Goal: Feedback & Contribution: Leave review/rating

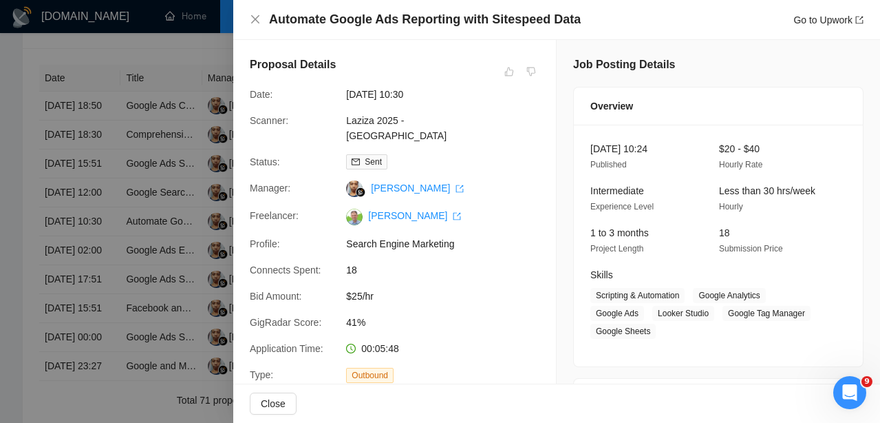
click at [97, 255] on div at bounding box center [440, 211] width 880 height 423
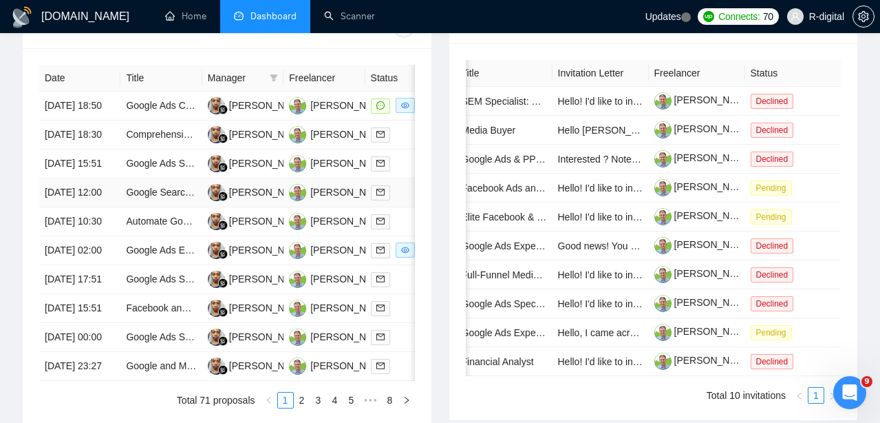
click at [91, 207] on td "[DATE] 12:00" at bounding box center [79, 192] width 81 height 29
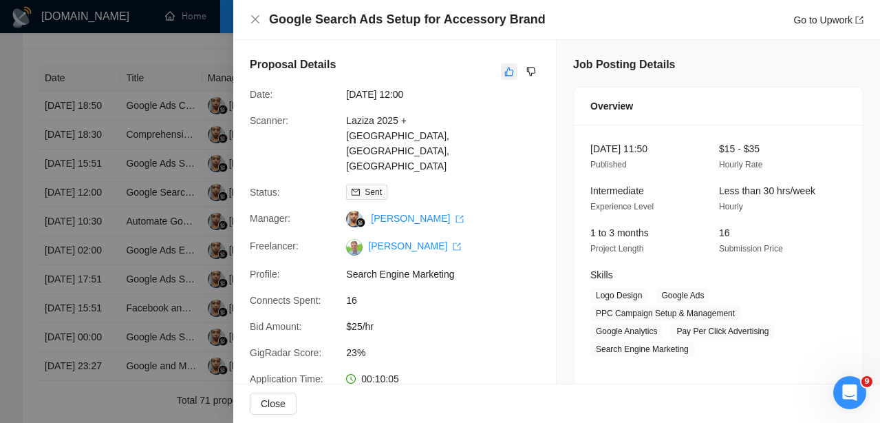
click at [503, 67] on button "button" at bounding box center [509, 71] width 17 height 17
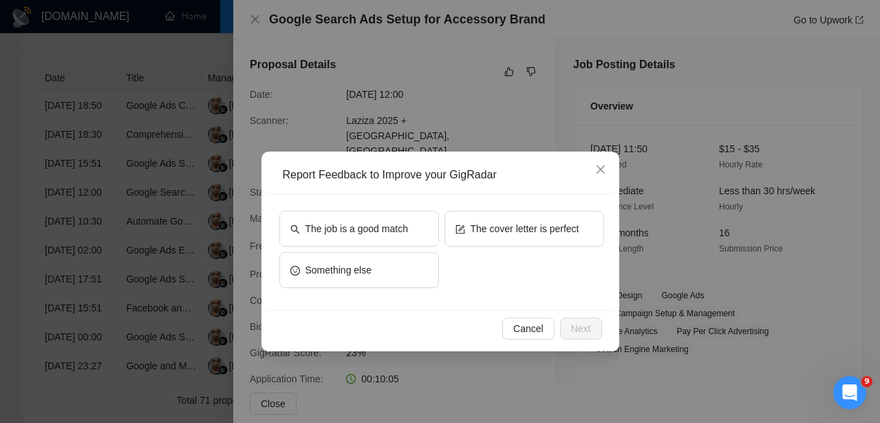
click at [466, 262] on div "The job is a good match The cover letter is perfect Something else" at bounding box center [441, 252] width 325 height 83
click at [466, 236] on button "The cover letter is perfect" at bounding box center [525, 229] width 160 height 36
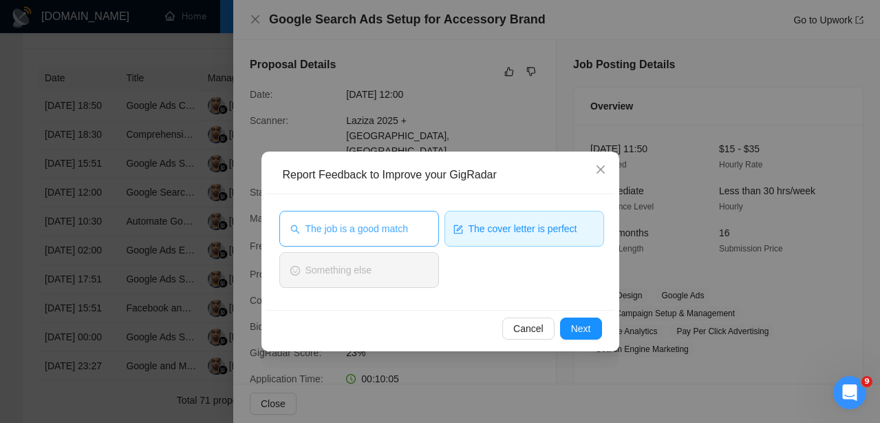
click at [401, 219] on button "The job is a good match" at bounding box center [359, 229] width 160 height 36
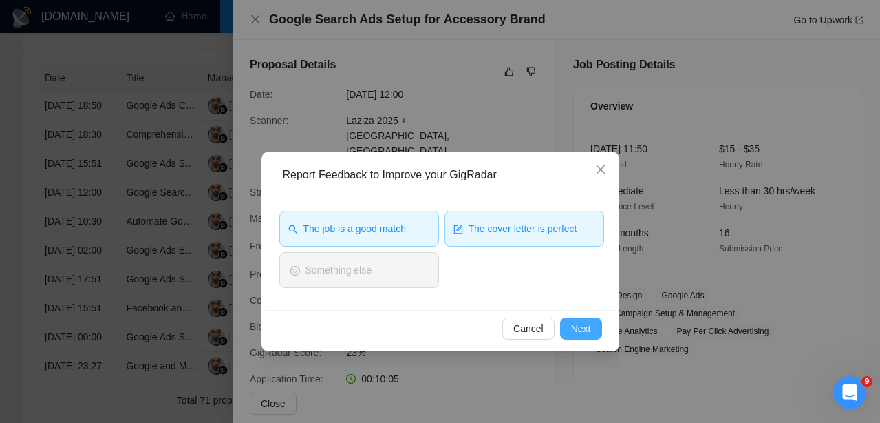
click at [577, 331] on span "Next" at bounding box center [581, 328] width 20 height 15
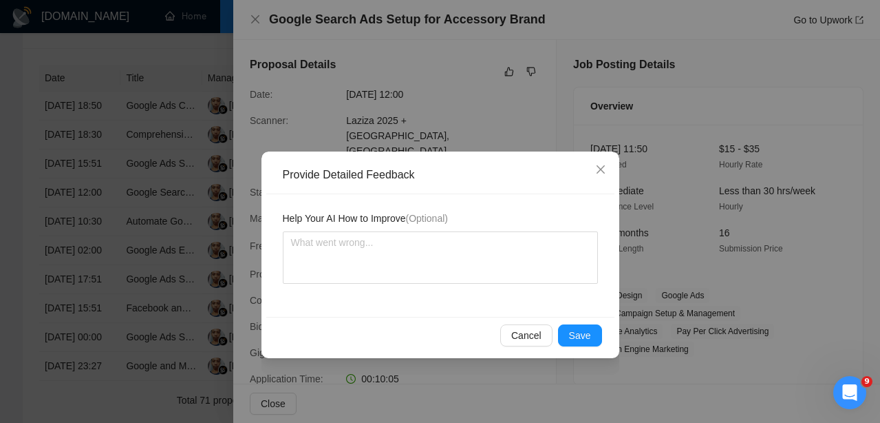
click at [577, 331] on span "Save" at bounding box center [580, 335] width 22 height 15
click at [577, 331] on div "Provide Detailed Feedback Help Your AI How to Improve (Optional) Cancel Save" at bounding box center [440, 211] width 880 height 423
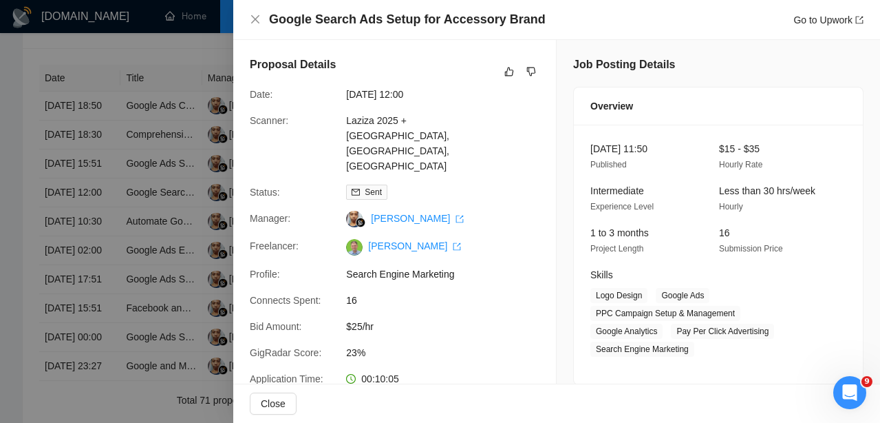
click at [577, 331] on div "Thanks for Your Feedback Your input helps enhance the AI generation Done" at bounding box center [440, 211] width 880 height 423
click at [139, 278] on div at bounding box center [440, 211] width 880 height 423
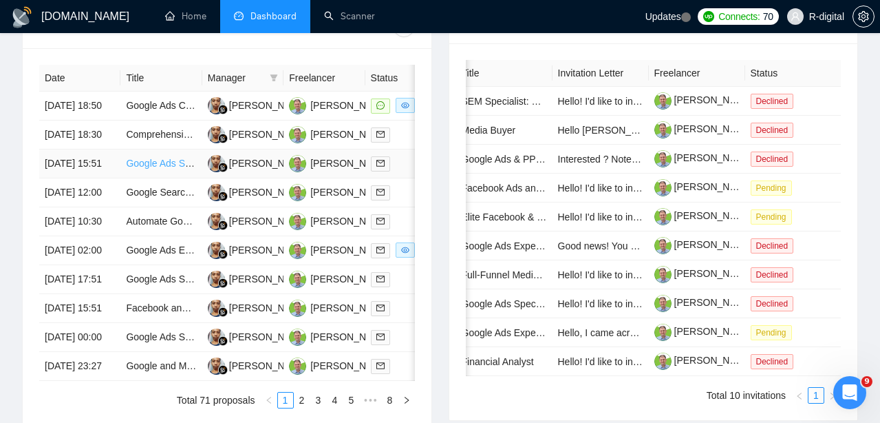
click at [141, 169] on link "Google Ads Specialist Needed for Campaign Management" at bounding box center [251, 163] width 250 height 11
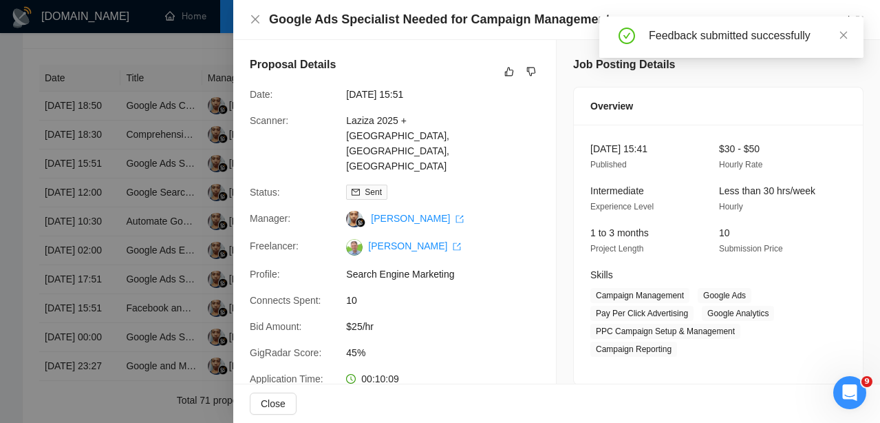
click at [87, 213] on div at bounding box center [440, 211] width 880 height 423
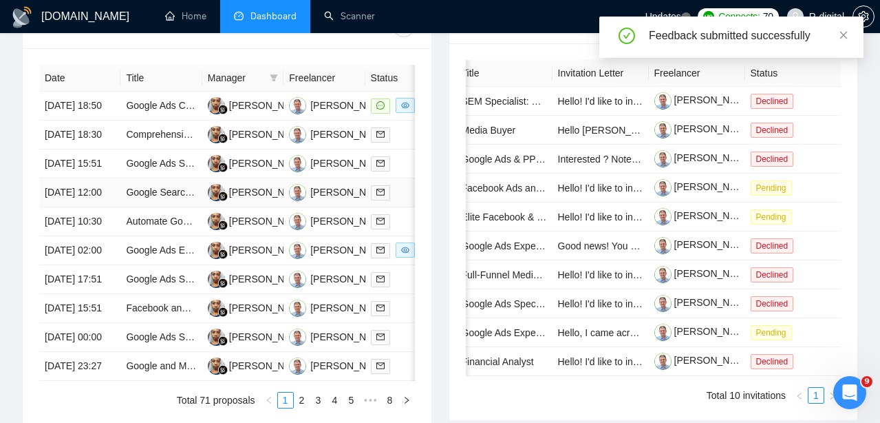
click at [92, 207] on td "[DATE] 12:00" at bounding box center [79, 192] width 81 height 29
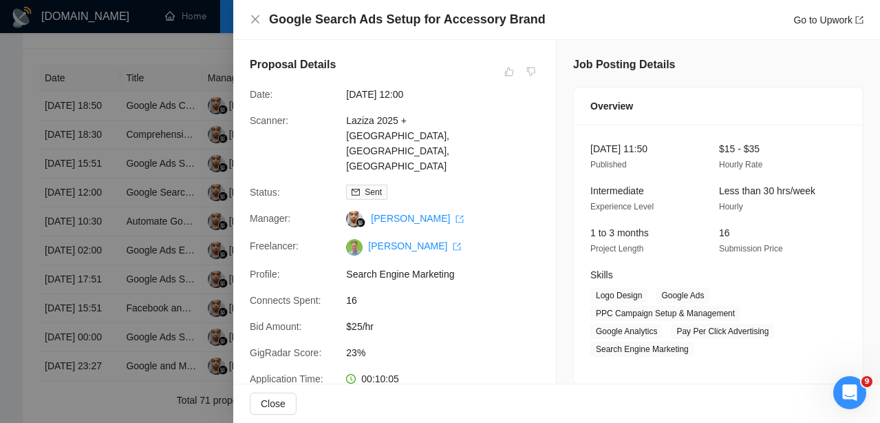
click at [94, 236] on div at bounding box center [440, 211] width 880 height 423
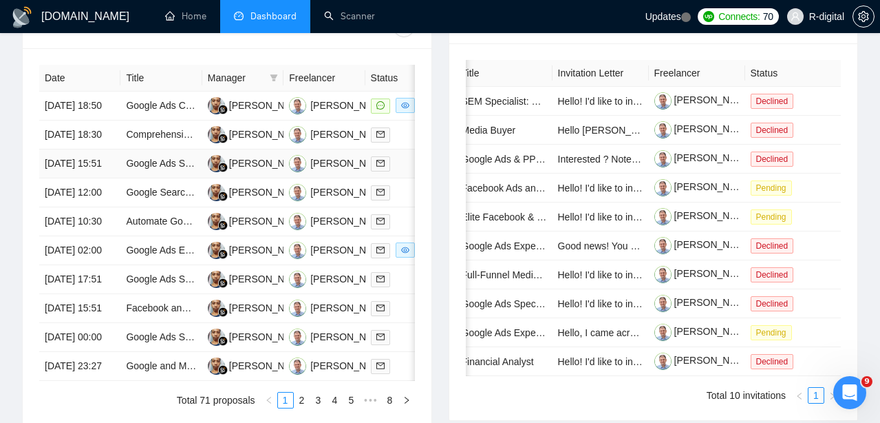
click at [96, 178] on td "[DATE] 15:51" at bounding box center [79, 163] width 81 height 29
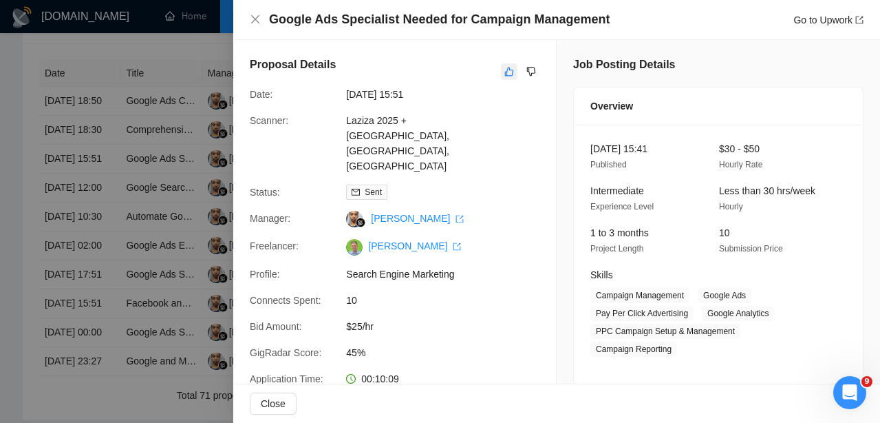
click at [502, 67] on button "button" at bounding box center [509, 71] width 17 height 17
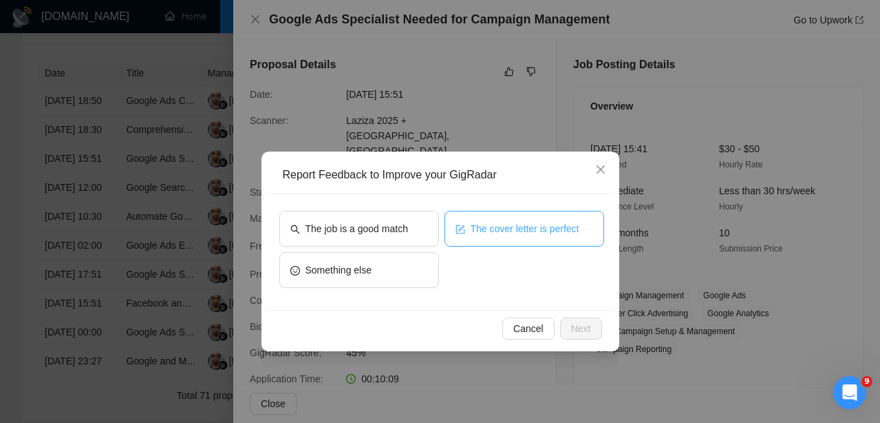
click at [519, 226] on span "The cover letter is perfect" at bounding box center [525, 228] width 109 height 15
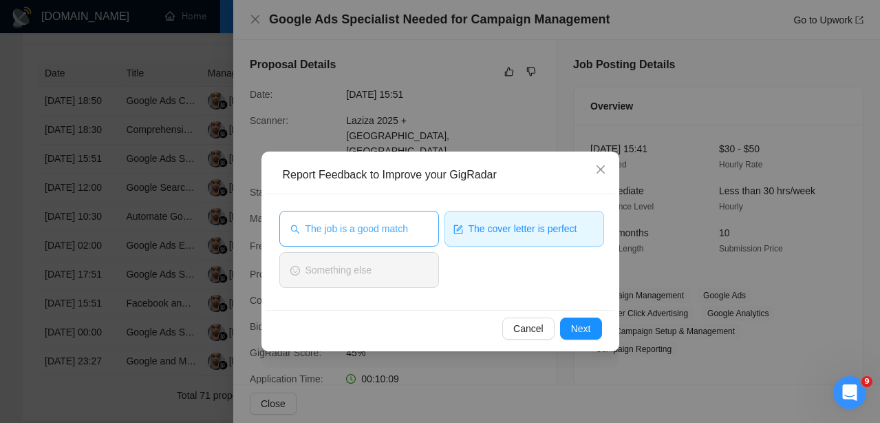
click at [342, 237] on button "The job is a good match" at bounding box center [359, 229] width 160 height 36
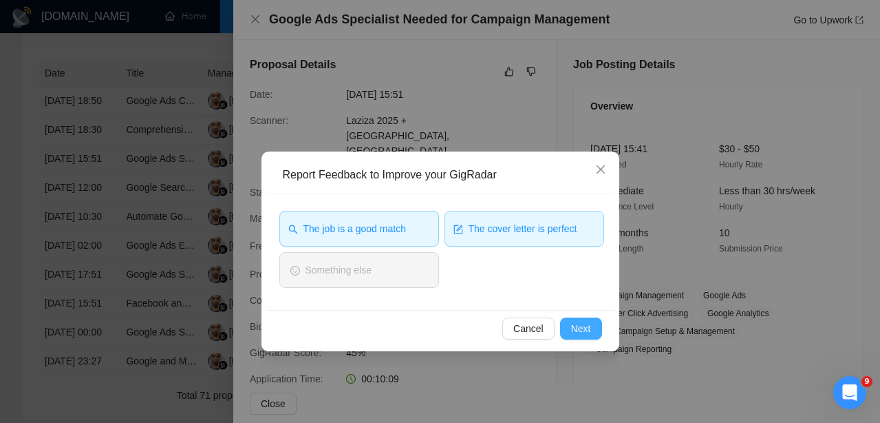
click at [583, 326] on span "Next" at bounding box center [581, 328] width 20 height 15
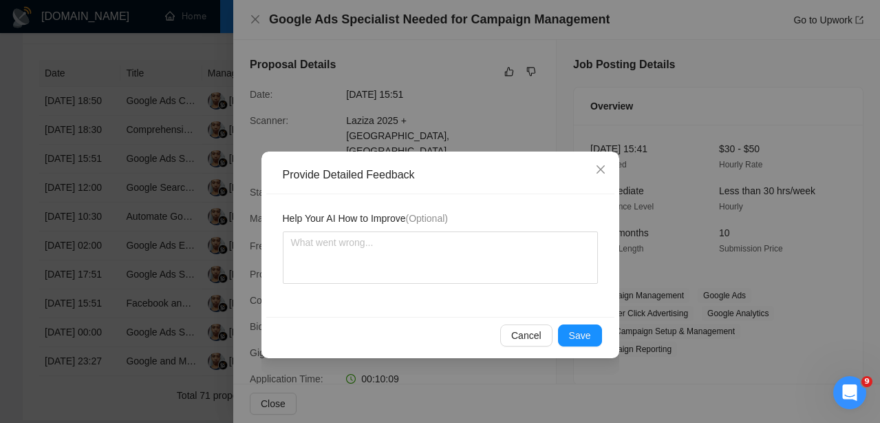
click at [583, 326] on button "Save" at bounding box center [580, 335] width 44 height 22
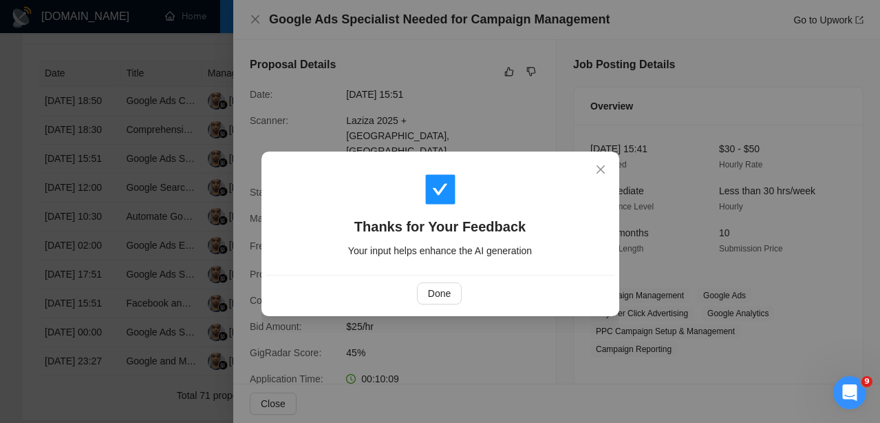
click at [520, 318] on div "Thanks for Your Feedback Your input helps enhance the AI generation Done" at bounding box center [440, 211] width 880 height 423
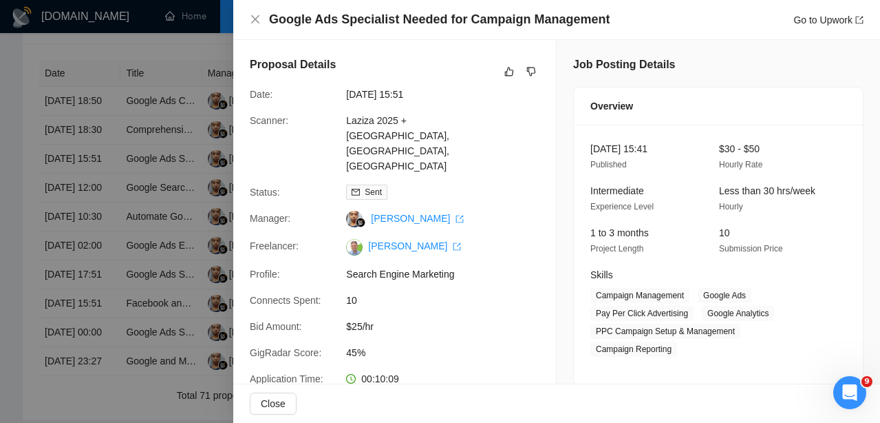
click at [116, 147] on div at bounding box center [440, 211] width 880 height 423
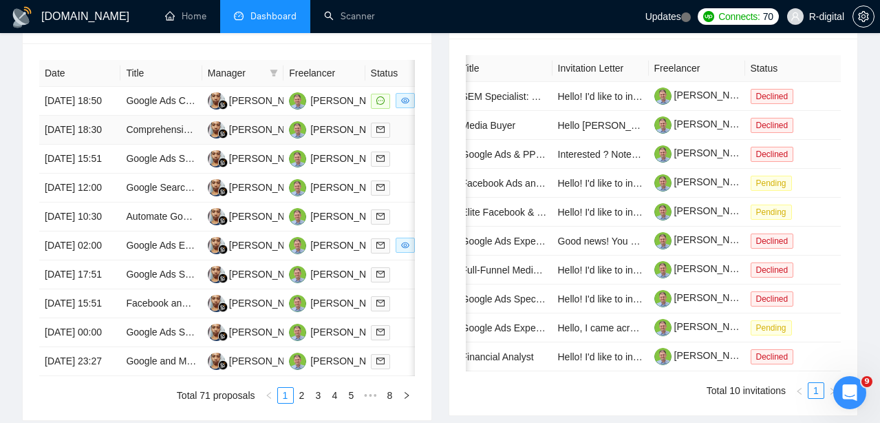
click at [98, 145] on td "[DATE] 18:30" at bounding box center [79, 130] width 81 height 29
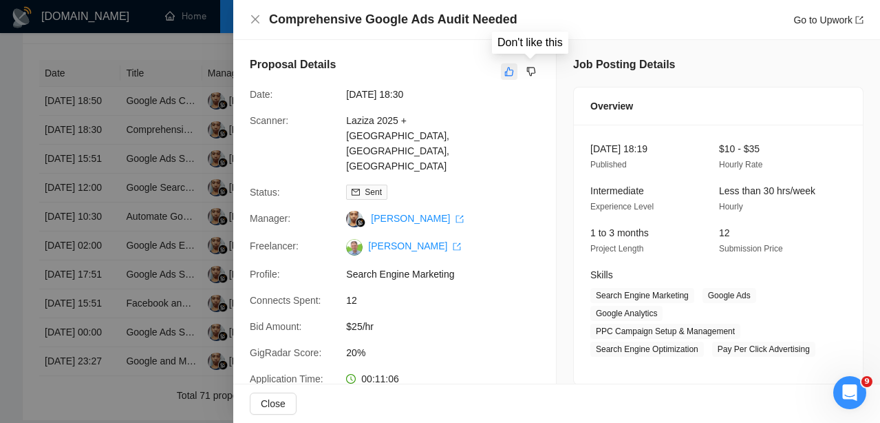
click at [515, 76] on button "button" at bounding box center [509, 71] width 17 height 17
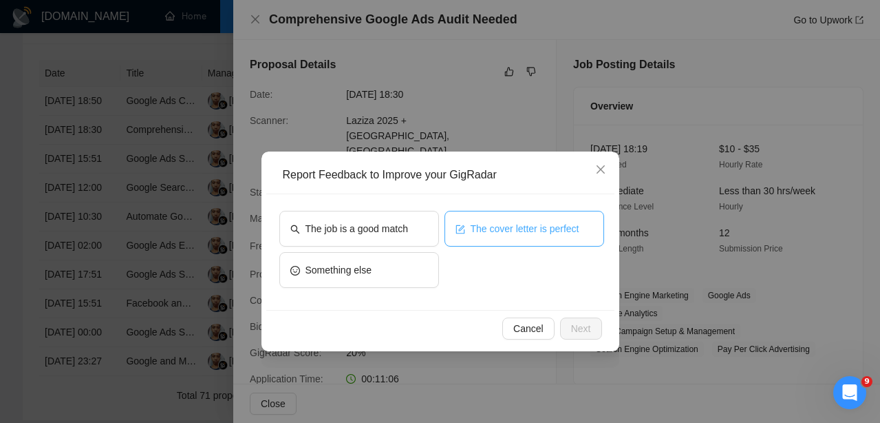
click at [512, 233] on span "The cover letter is perfect" at bounding box center [525, 228] width 109 height 15
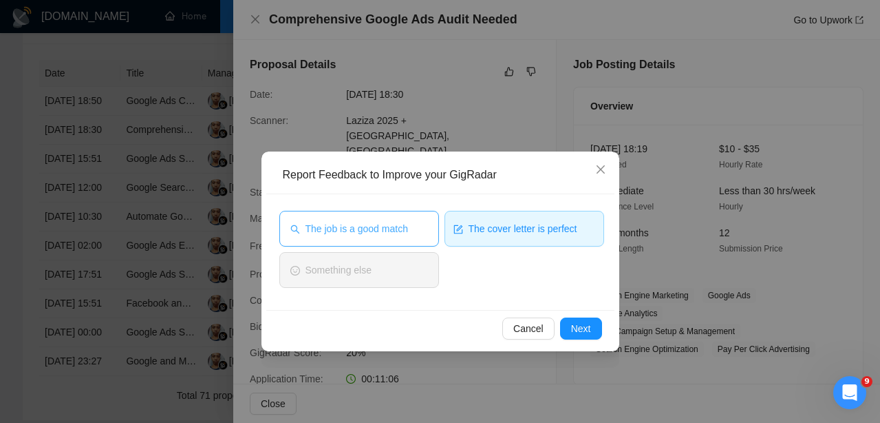
click at [394, 211] on button "The job is a good match" at bounding box center [359, 229] width 160 height 36
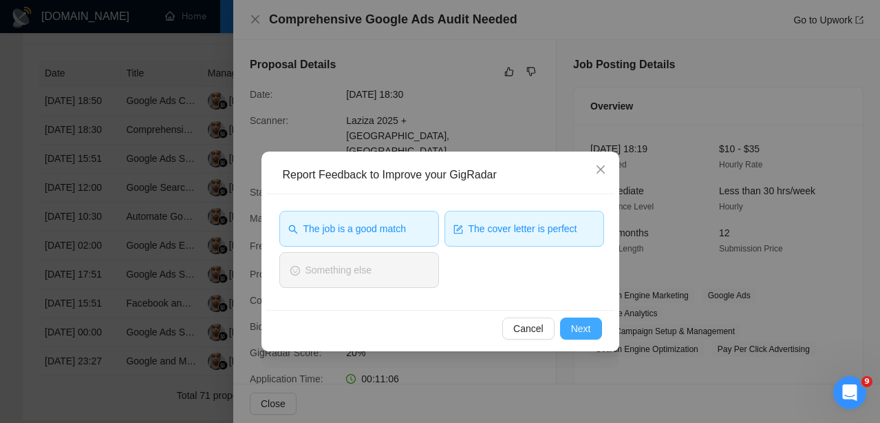
click at [565, 329] on button "Next" at bounding box center [581, 328] width 42 height 22
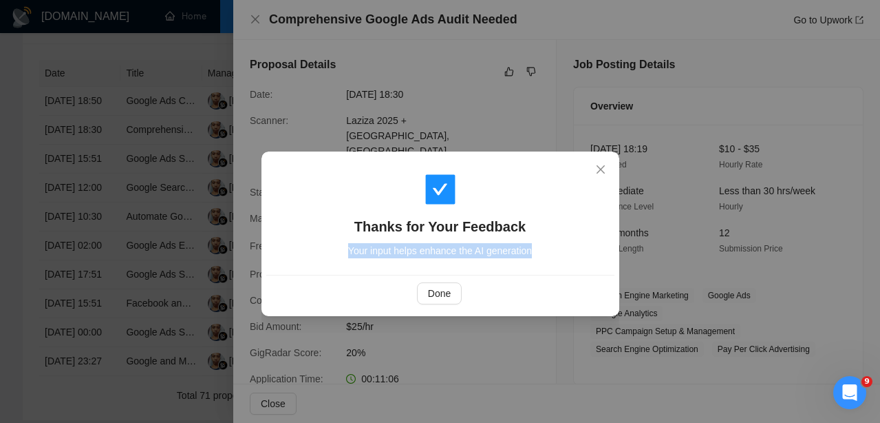
click at [565, 329] on div "Thanks for Your Feedback Your input helps enhance the AI generation Done" at bounding box center [440, 211] width 880 height 423
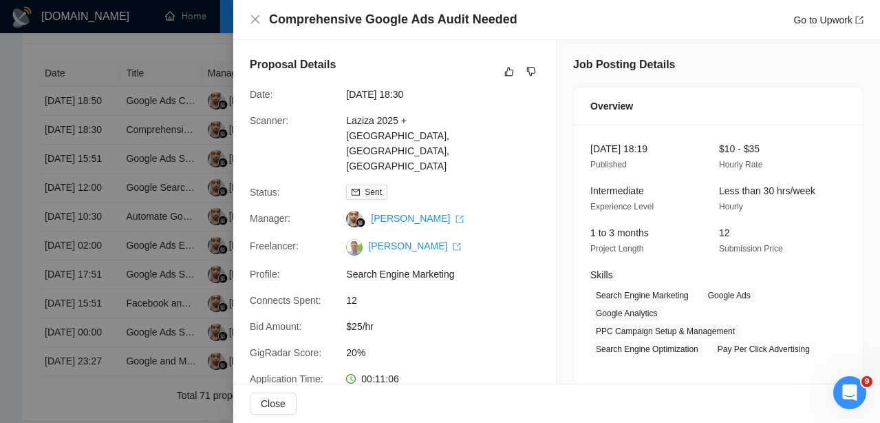
click at [565, 329] on div "Thanks for Your Feedback Your input helps enhance the AI generation Done" at bounding box center [440, 211] width 880 height 423
click at [509, 74] on icon "like" at bounding box center [509, 71] width 10 height 11
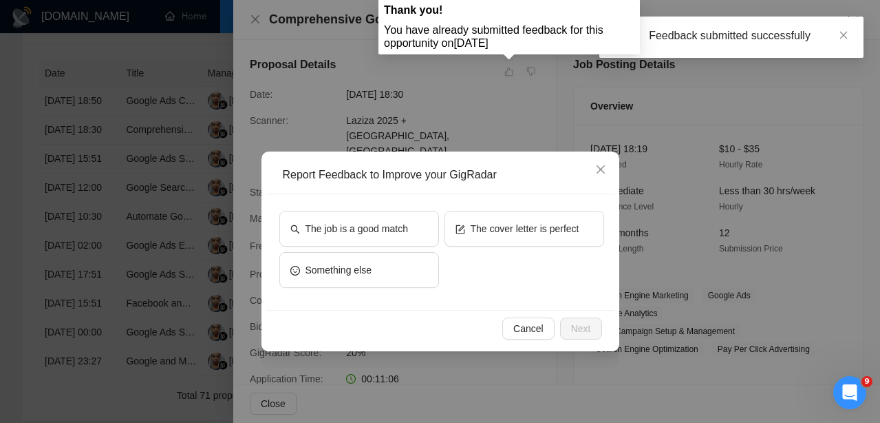
click at [440, 144] on div "Report Feedback to Improve your GigRadar The job is a good match The cover lett…" at bounding box center [440, 211] width 880 height 423
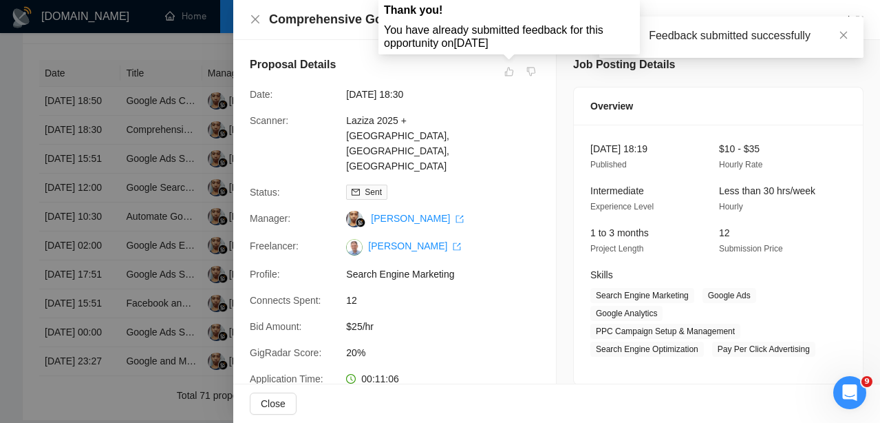
click at [184, 145] on div at bounding box center [440, 211] width 880 height 423
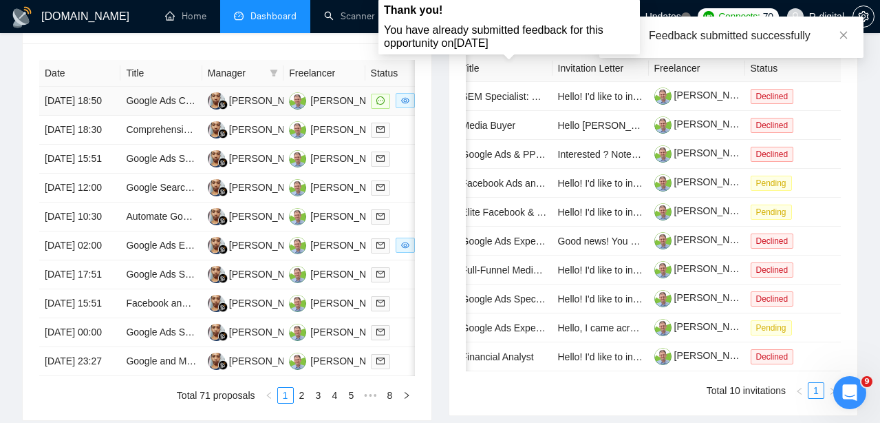
click at [106, 113] on td "[DATE] 18:50" at bounding box center [79, 101] width 81 height 29
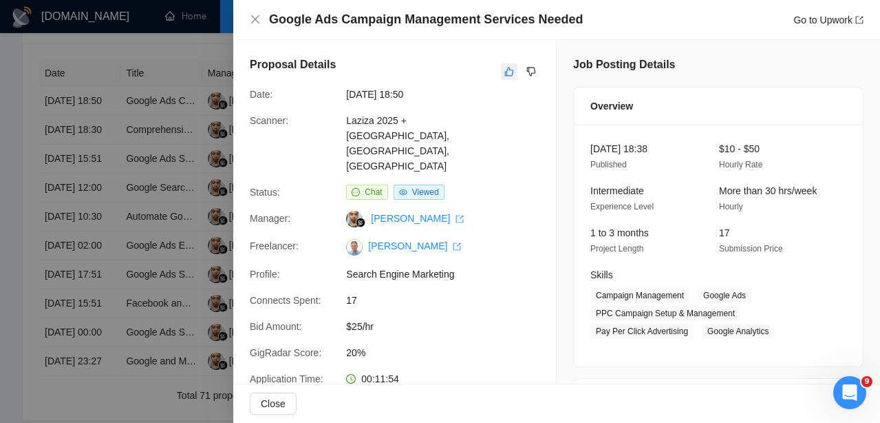
click at [507, 68] on icon "like" at bounding box center [509, 71] width 10 height 11
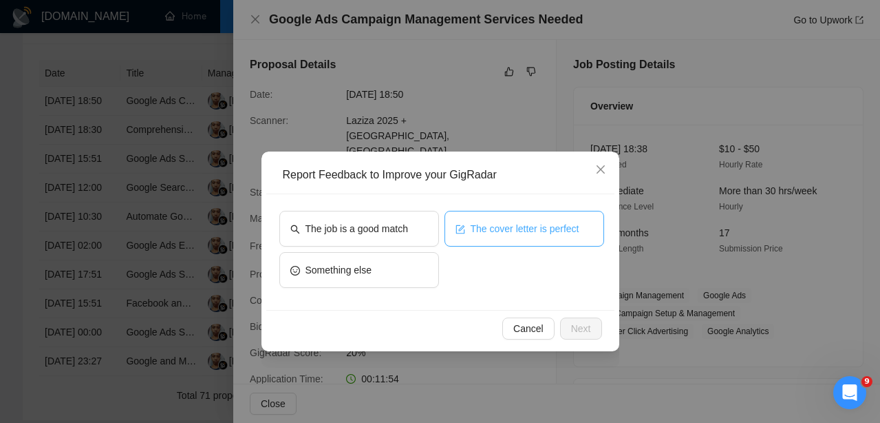
click at [487, 229] on span "The cover letter is perfect" at bounding box center [525, 228] width 109 height 15
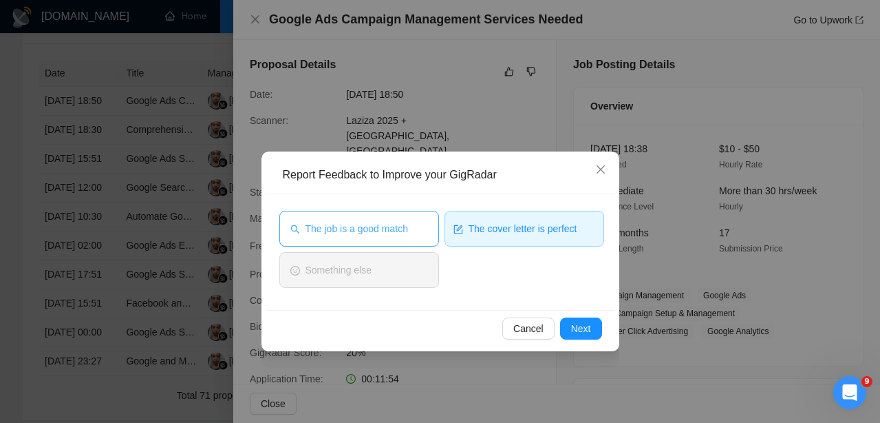
click at [387, 228] on span "The job is a good match" at bounding box center [357, 228] width 103 height 15
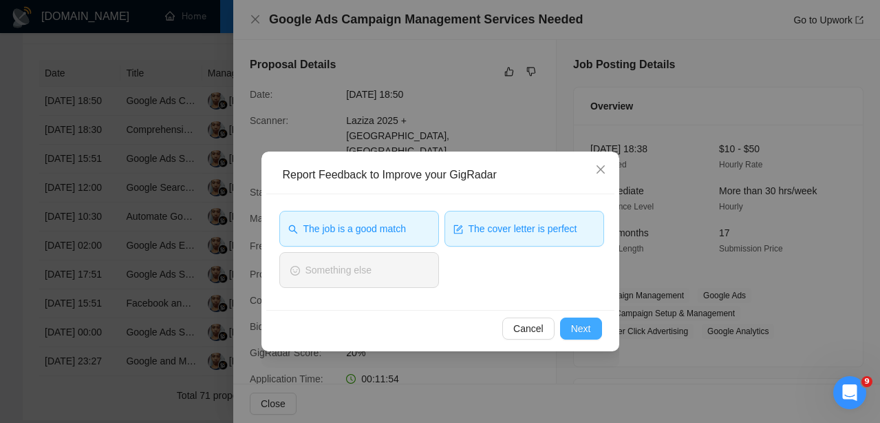
click at [569, 319] on button "Next" at bounding box center [581, 328] width 42 height 22
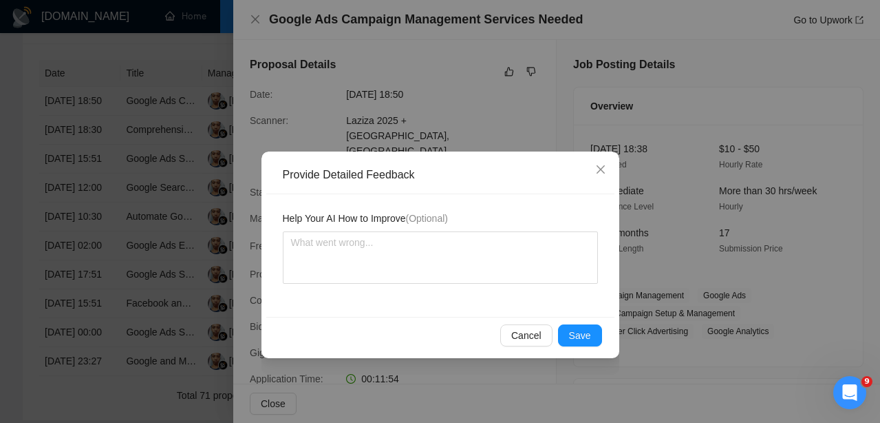
click at [569, 319] on div "Cancel Save" at bounding box center [440, 335] width 348 height 36
click at [573, 338] on span "Save" at bounding box center [580, 335] width 22 height 15
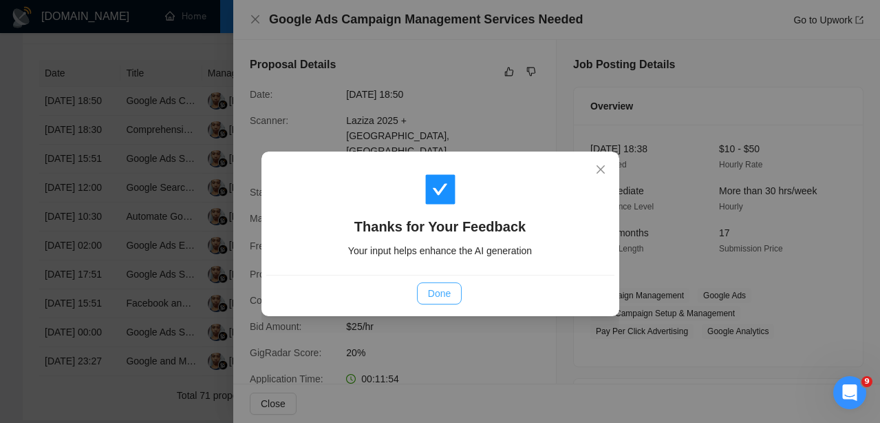
click at [428, 293] on span "Done" at bounding box center [439, 293] width 23 height 15
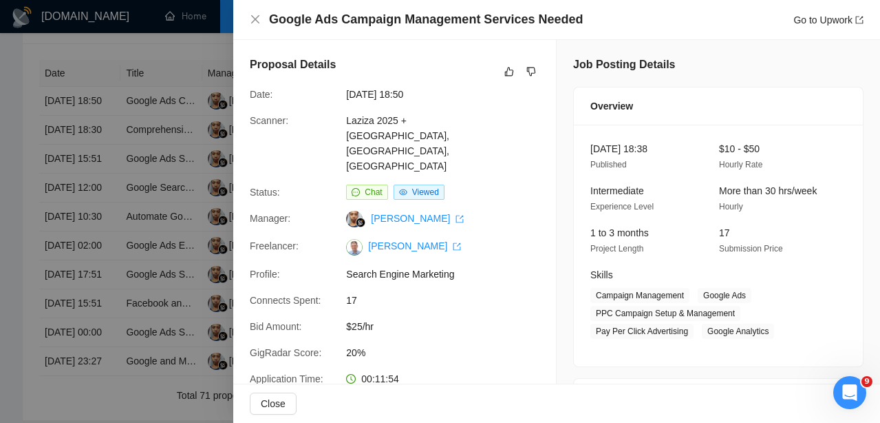
click at [376, 184] on span "Chat" at bounding box center [366, 191] width 41 height 15
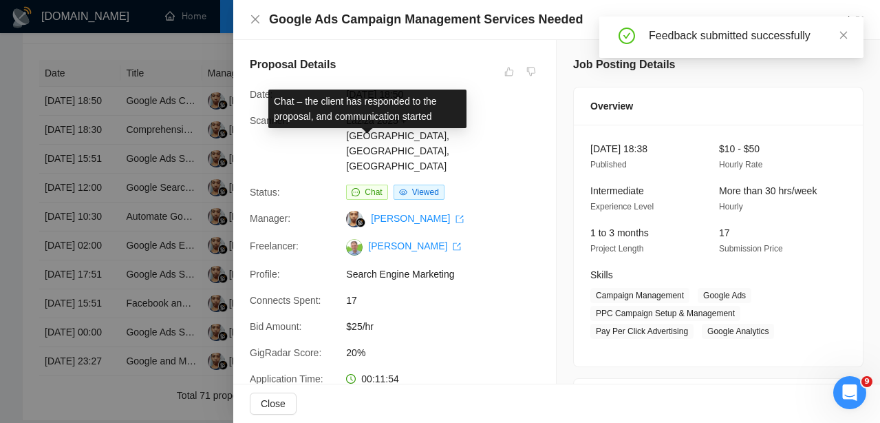
click at [370, 187] on span "Chat" at bounding box center [373, 192] width 17 height 10
click at [357, 188] on icon "message" at bounding box center [356, 192] width 8 height 8
click at [354, 188] on icon "message" at bounding box center [356, 192] width 8 height 8
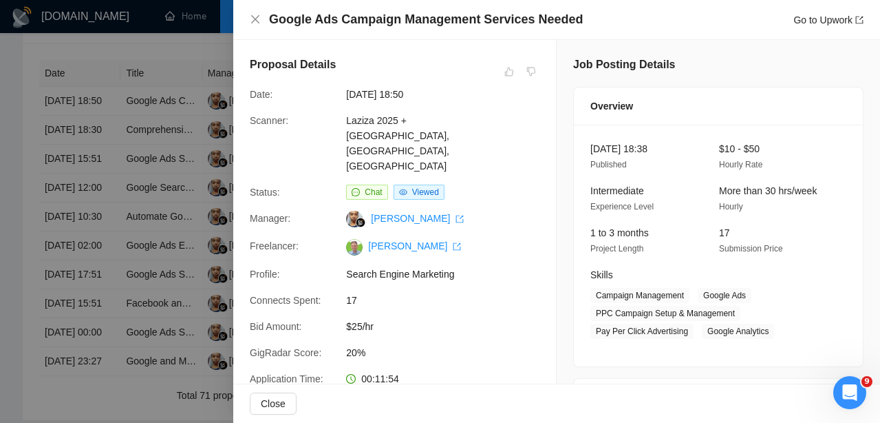
click at [127, 210] on div at bounding box center [440, 211] width 880 height 423
